Goal: Information Seeking & Learning: Learn about a topic

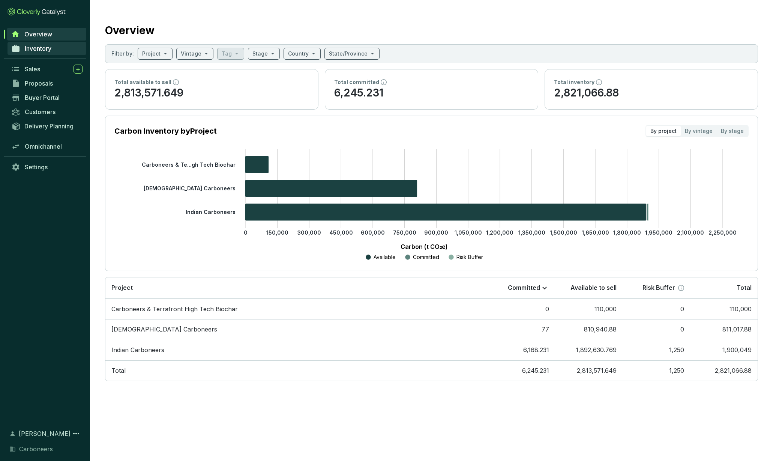
click at [42, 50] on span "Inventory" at bounding box center [38, 49] width 27 height 8
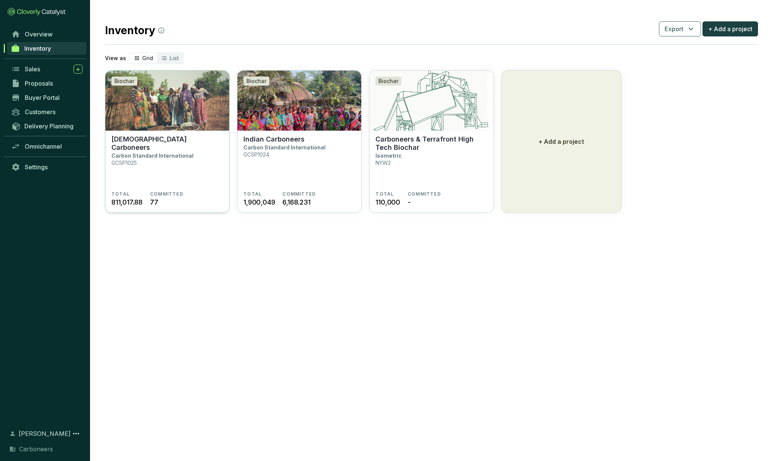
click at [182, 142] on p "[DEMOGRAPHIC_DATA] Carboneers" at bounding box center [167, 143] width 112 height 17
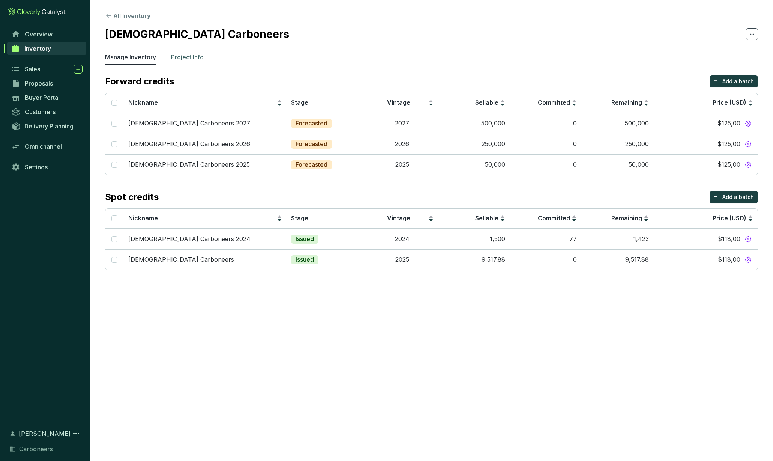
click at [187, 58] on p "Project Info" at bounding box center [187, 57] width 33 height 9
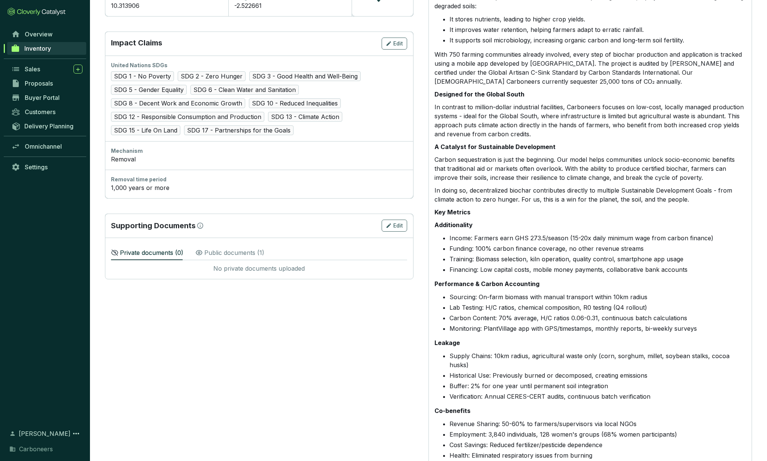
scroll to position [395, 0]
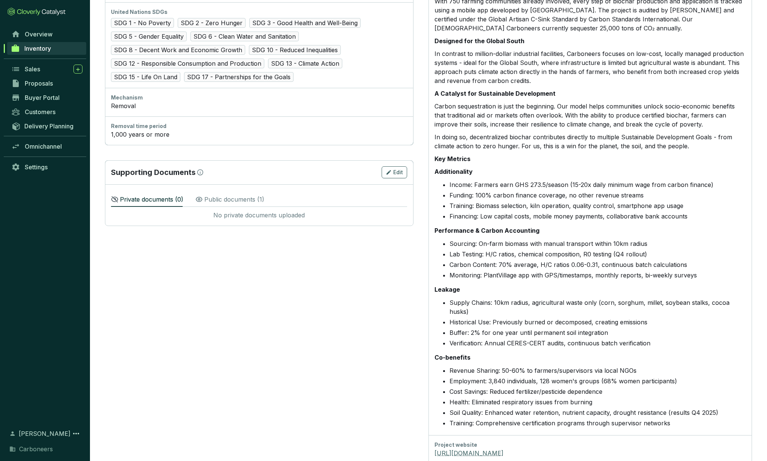
click at [472, 448] on link "[URL][DOMAIN_NAME]" at bounding box center [590, 452] width 311 height 9
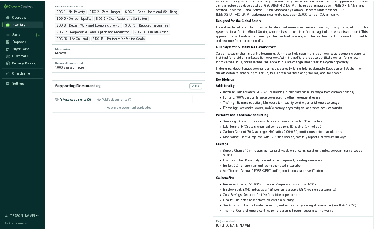
scroll to position [472, 0]
